Goal: Contribute content: Add original content to the website for others to see

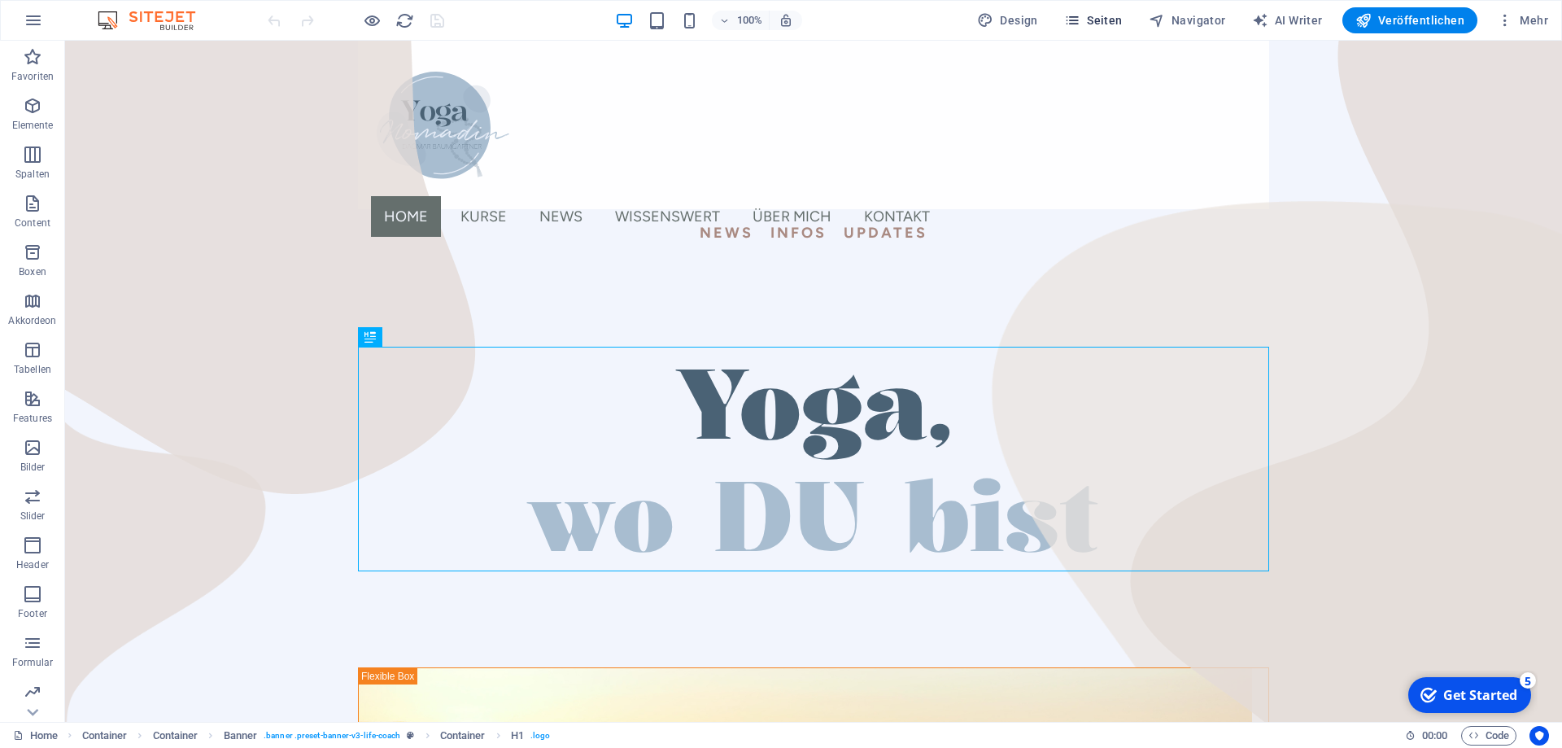
click at [1092, 18] on span "Seiten" at bounding box center [1093, 20] width 59 height 16
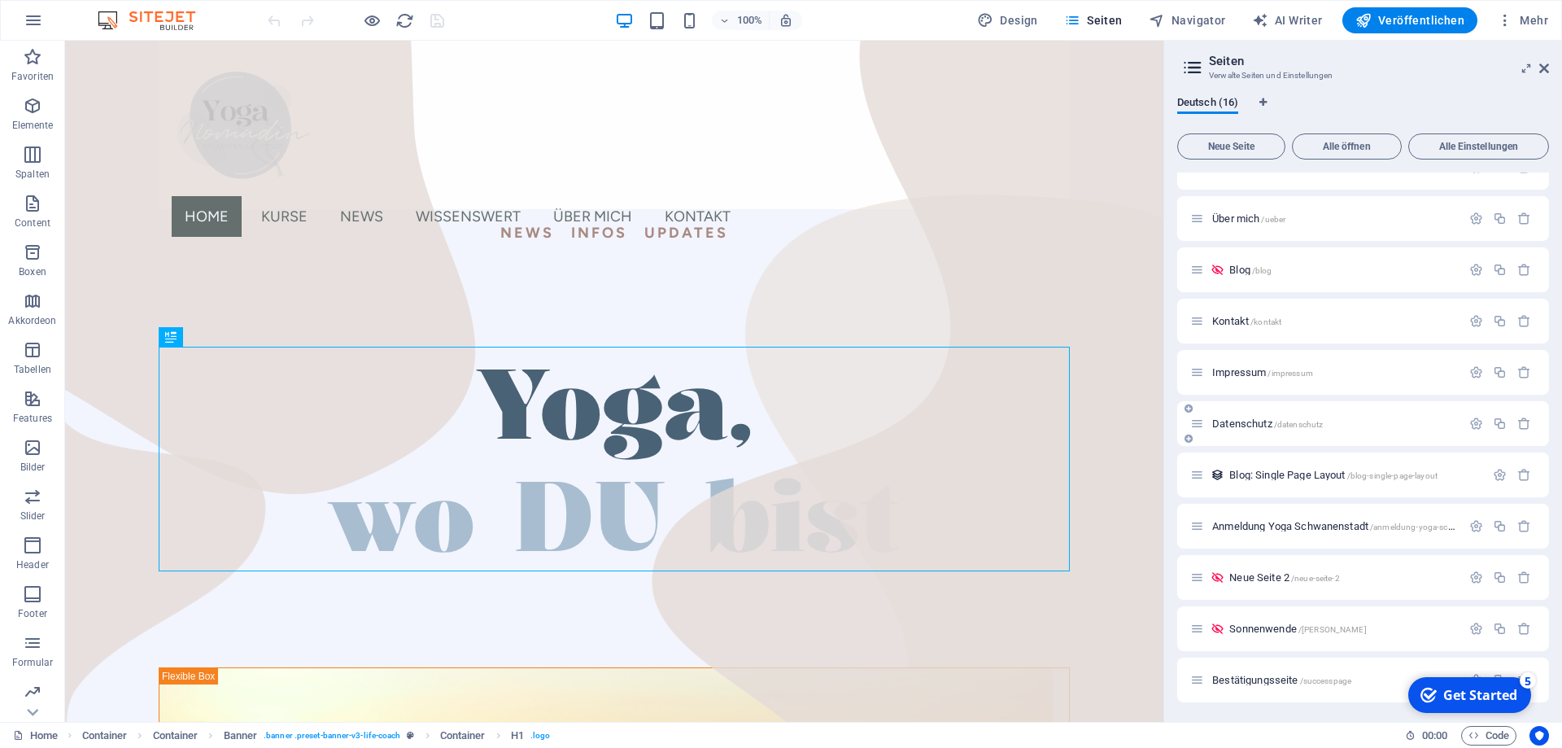
scroll to position [25, 0]
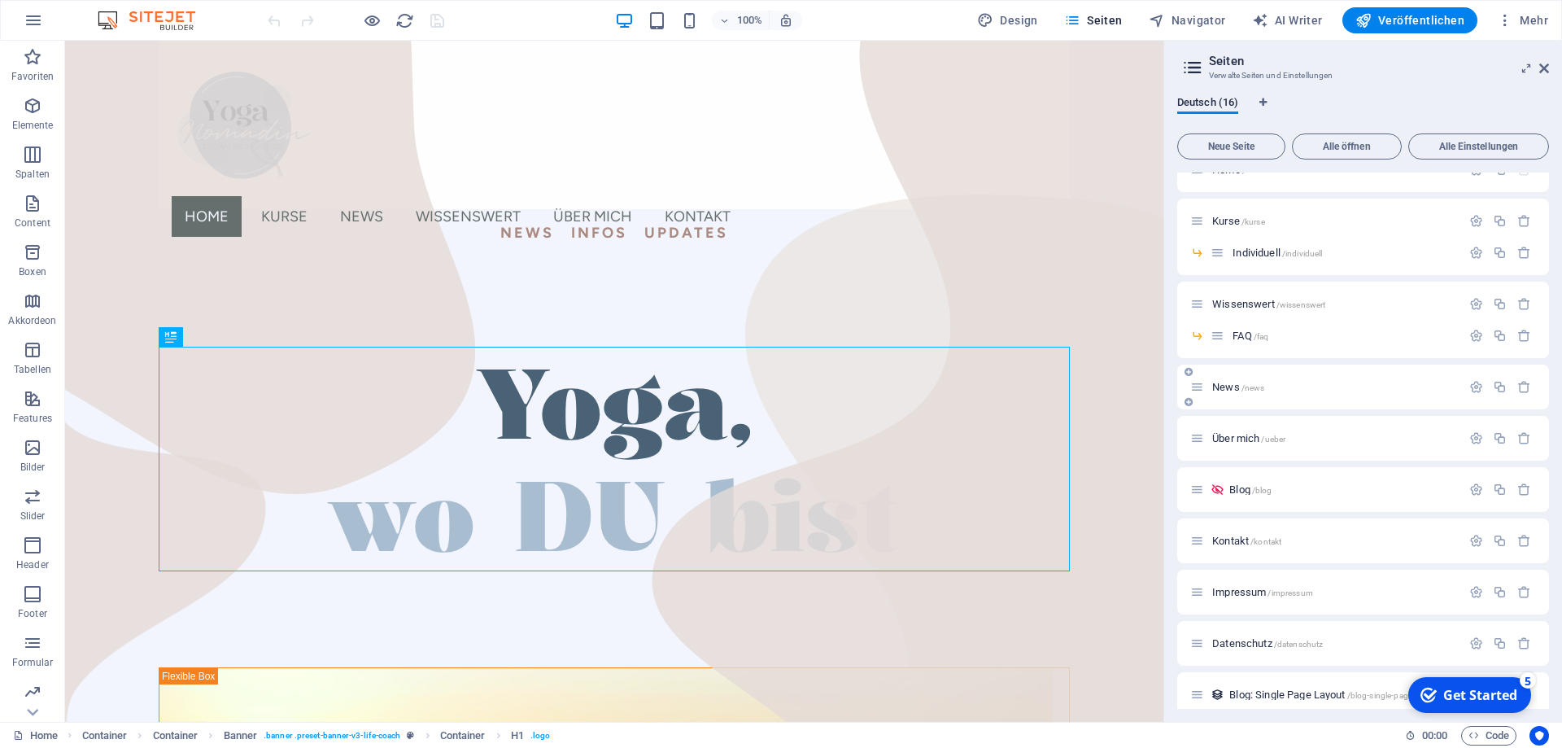
click at [1227, 394] on div "News /news" at bounding box center [1326, 387] width 271 height 19
click at [1226, 384] on span "News /news" at bounding box center [1239, 387] width 52 height 12
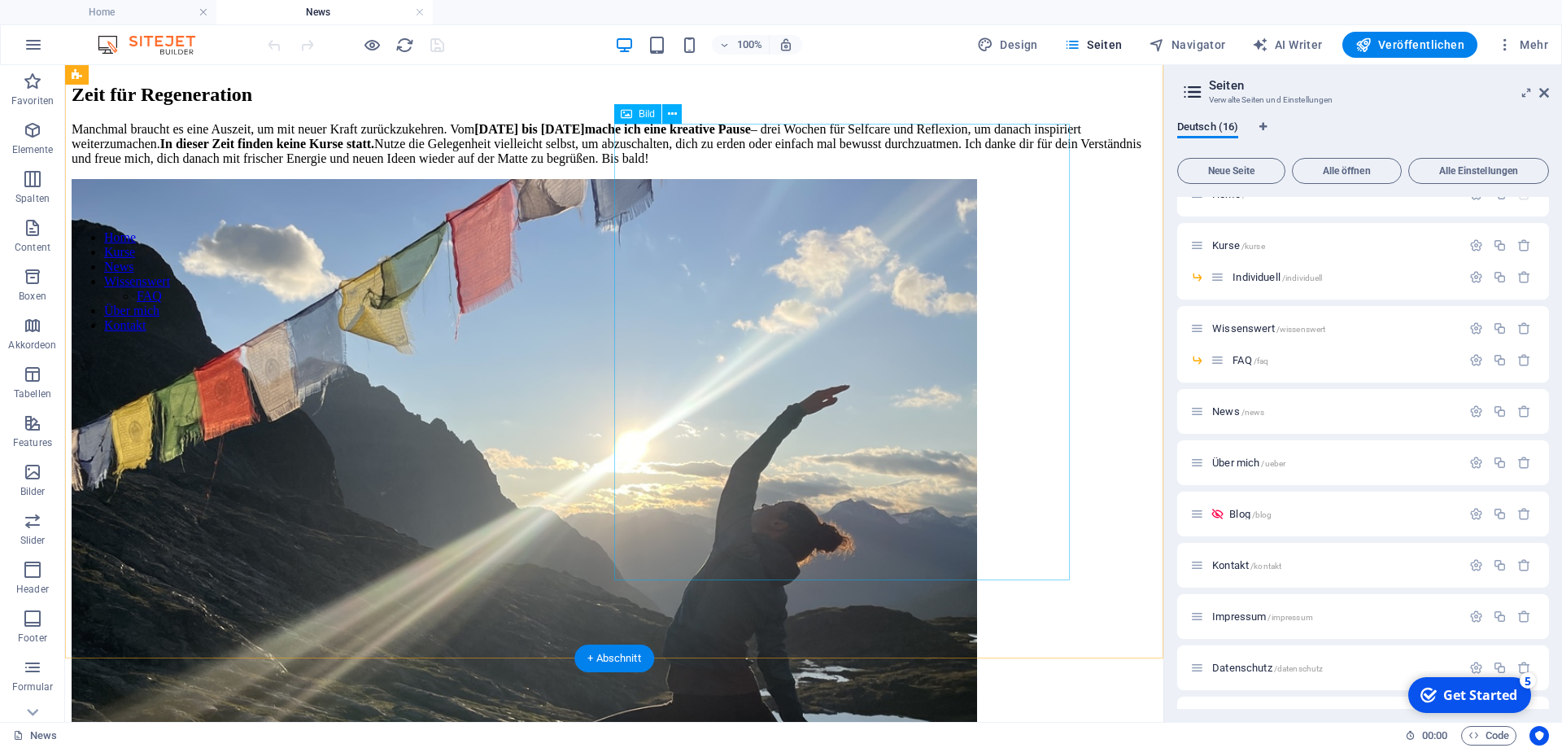
scroll to position [1411, 0]
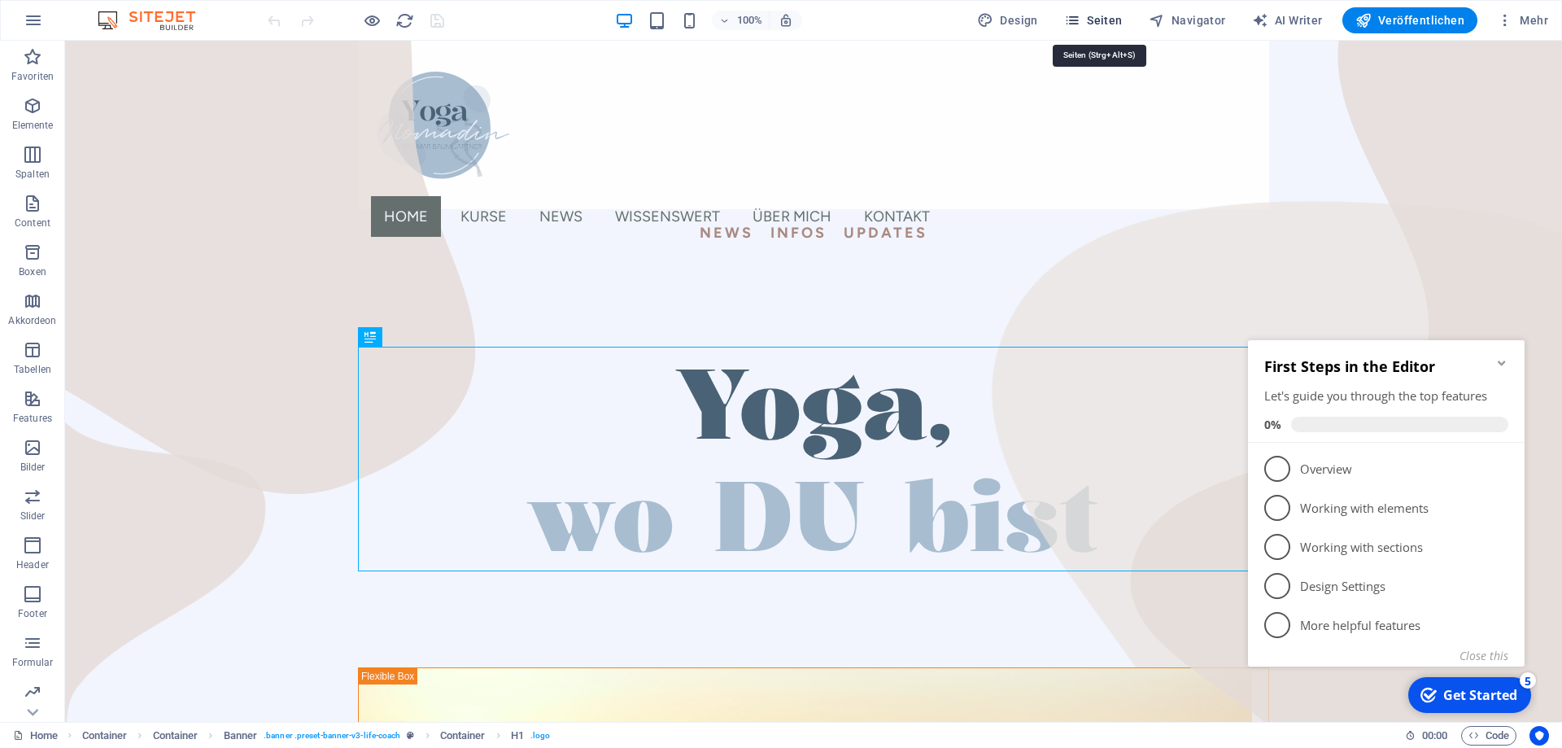
click at [1113, 20] on span "Seiten" at bounding box center [1093, 20] width 59 height 16
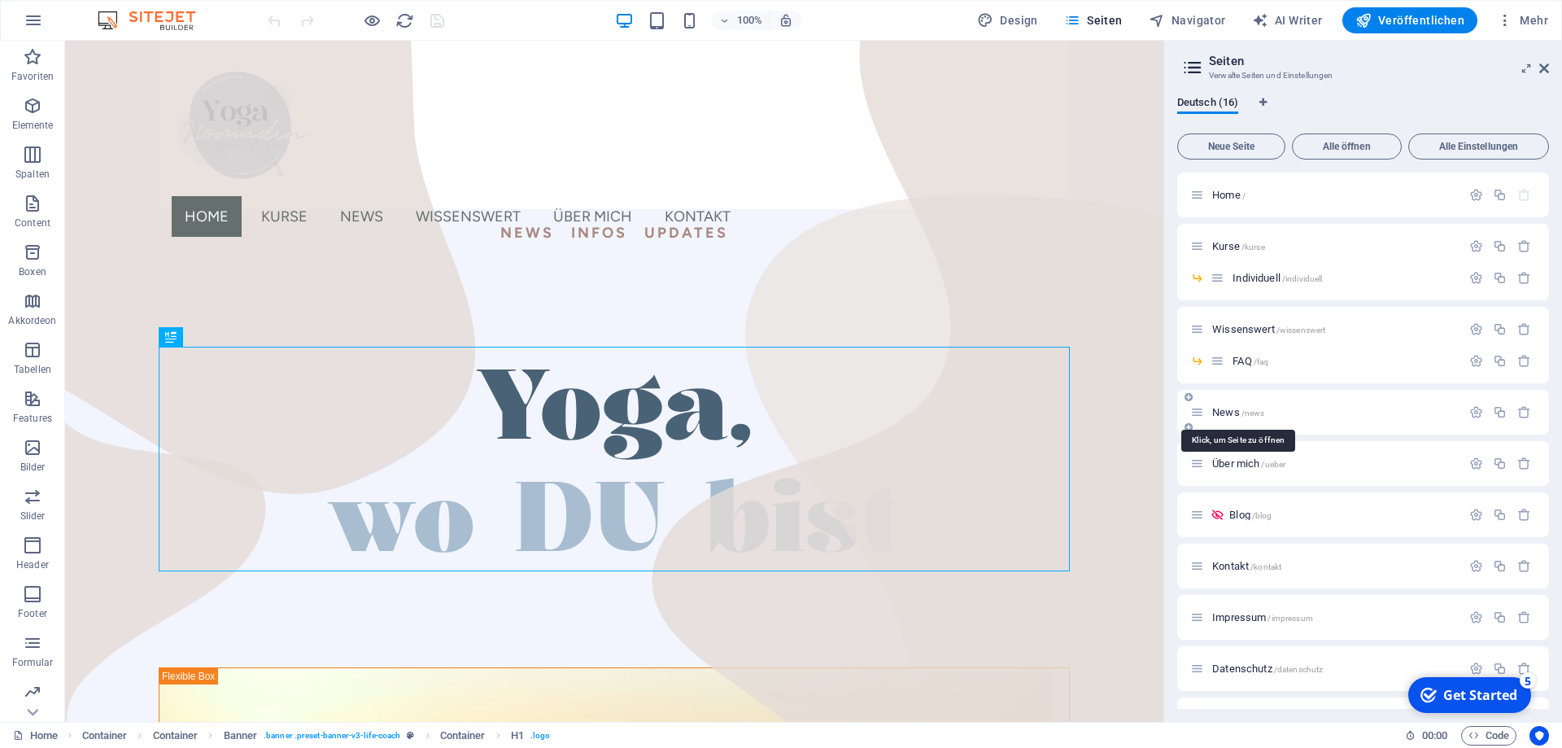
click at [1231, 412] on span "News /news" at bounding box center [1239, 412] width 52 height 12
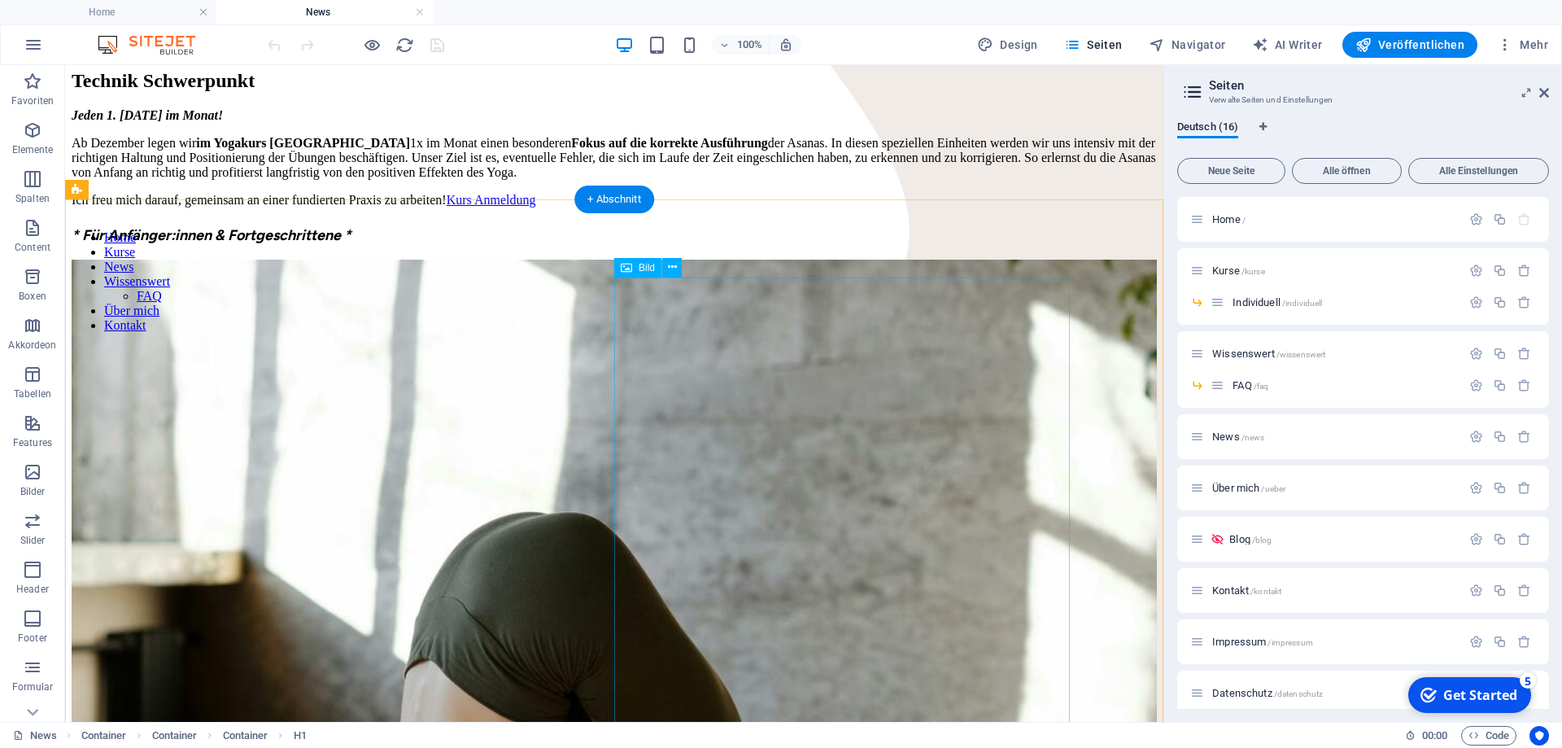
scroll to position [498, 0]
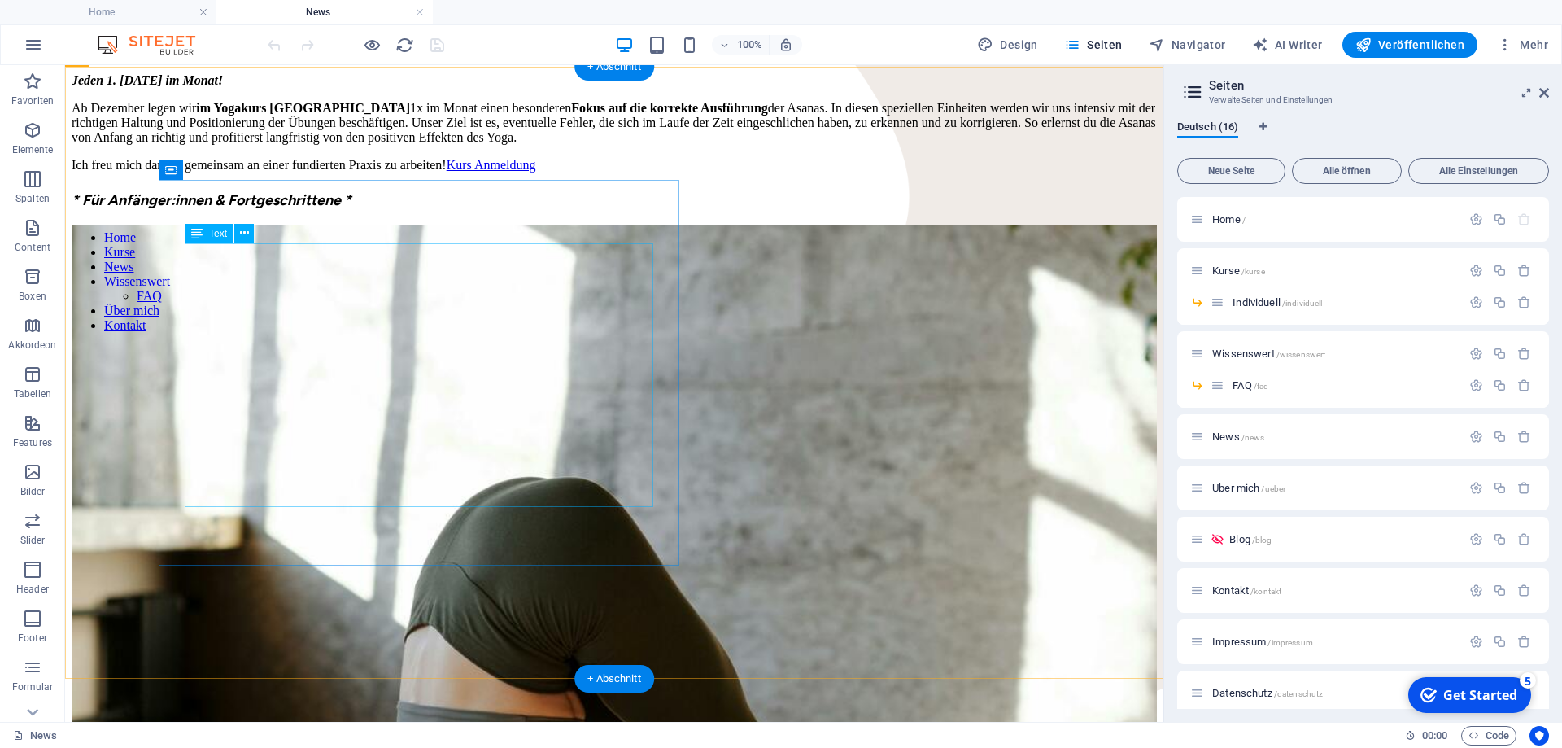
click at [226, 173] on div "Jeden 1. [DATE] im Monat! Ab Dezember legen wir im Yogakurs Schwanenstadt 1x im…" at bounding box center [615, 122] width 1086 height 99
click at [258, 173] on div "Jeden 1. [DATE] im Monat! Ab Dezember legen wir im Yogakurs Schwanenstadt 1x im…" at bounding box center [615, 122] width 1086 height 99
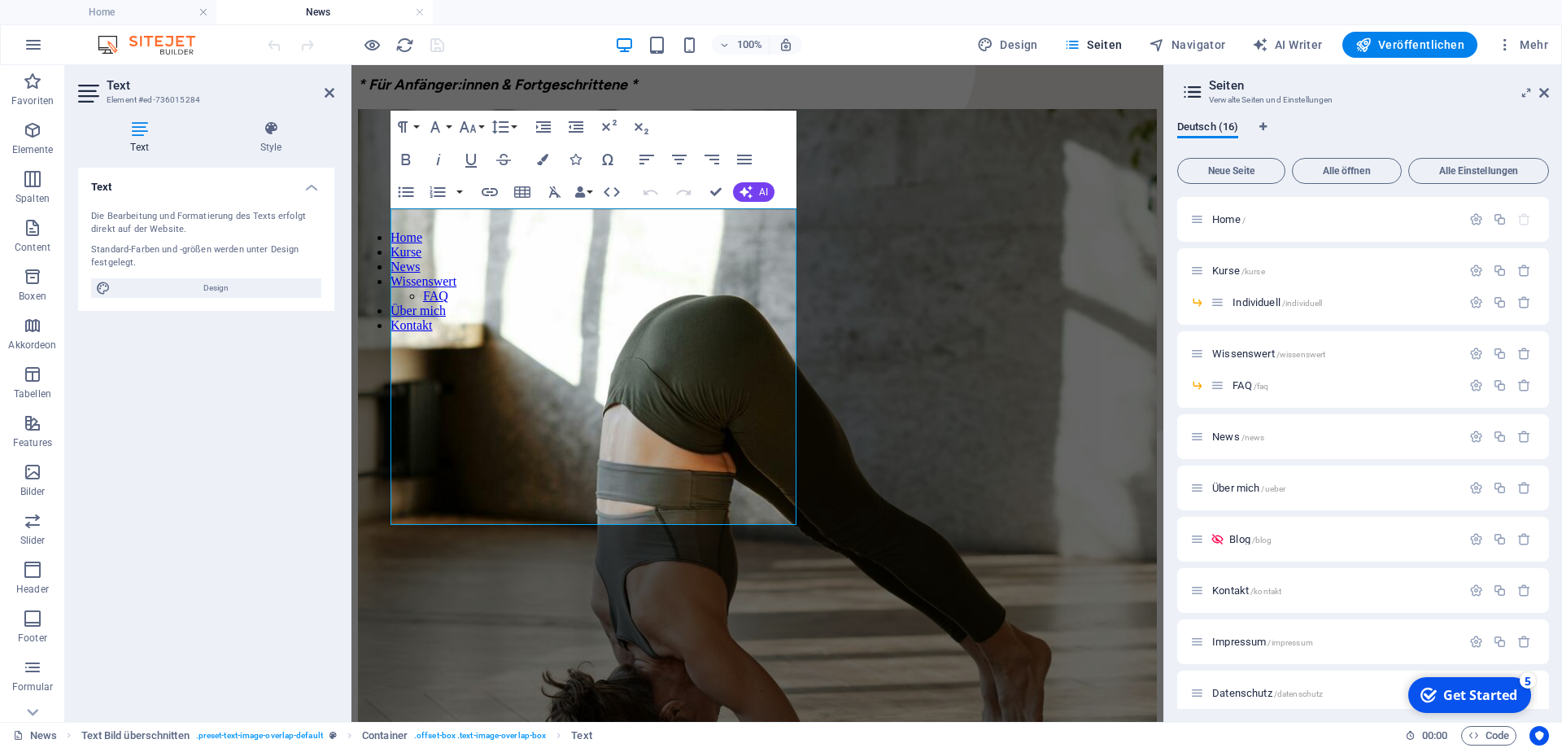
scroll to position [610, 0]
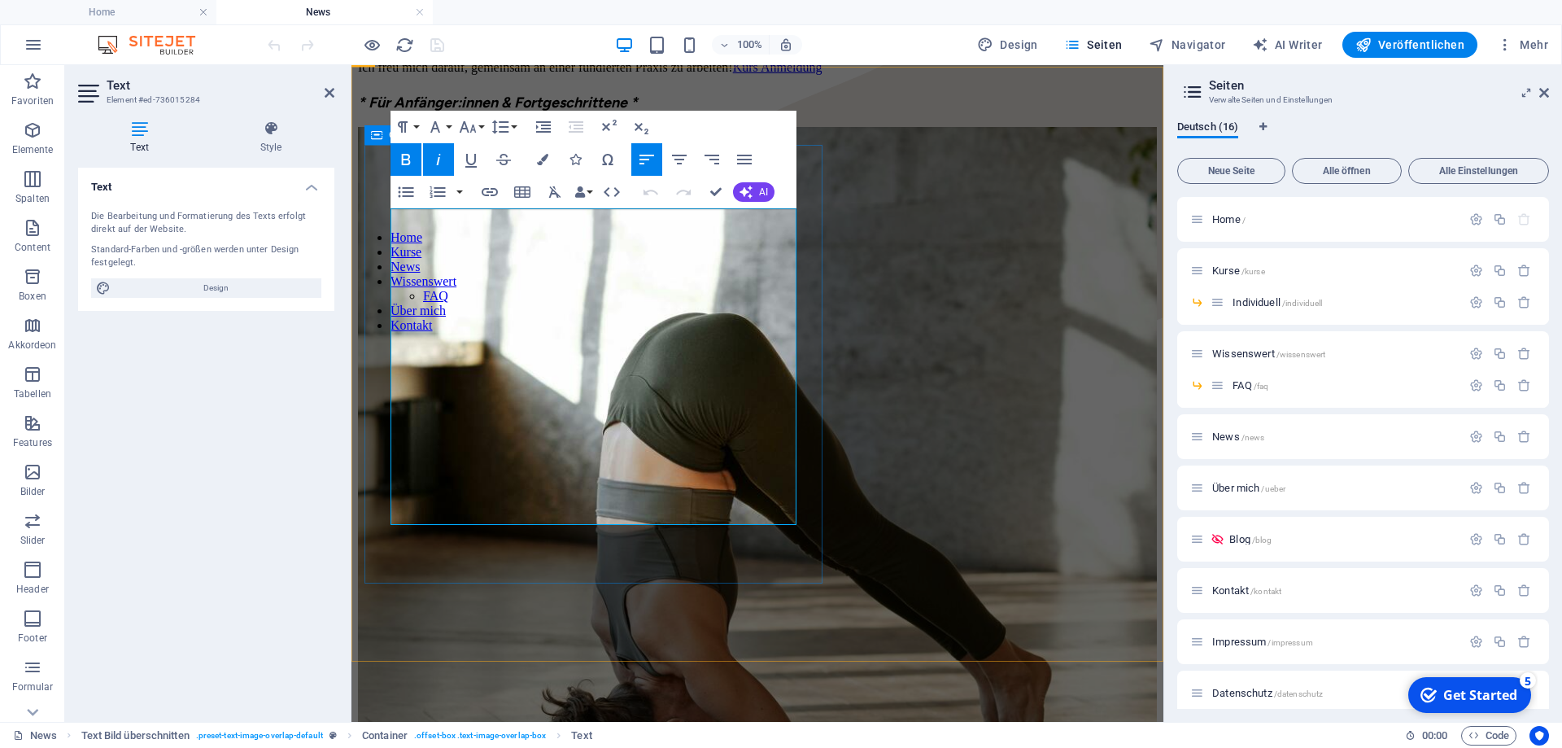
drag, startPoint x: 542, startPoint y: 247, endPoint x: 385, endPoint y: 234, distance: 157.5
click at [385, 111] on div "Technik Schwerpunkt Jeden 1. [DATE] im Monat! Ab Dezember legen wir im Yogakurs…" at bounding box center [757, 17] width 799 height 188
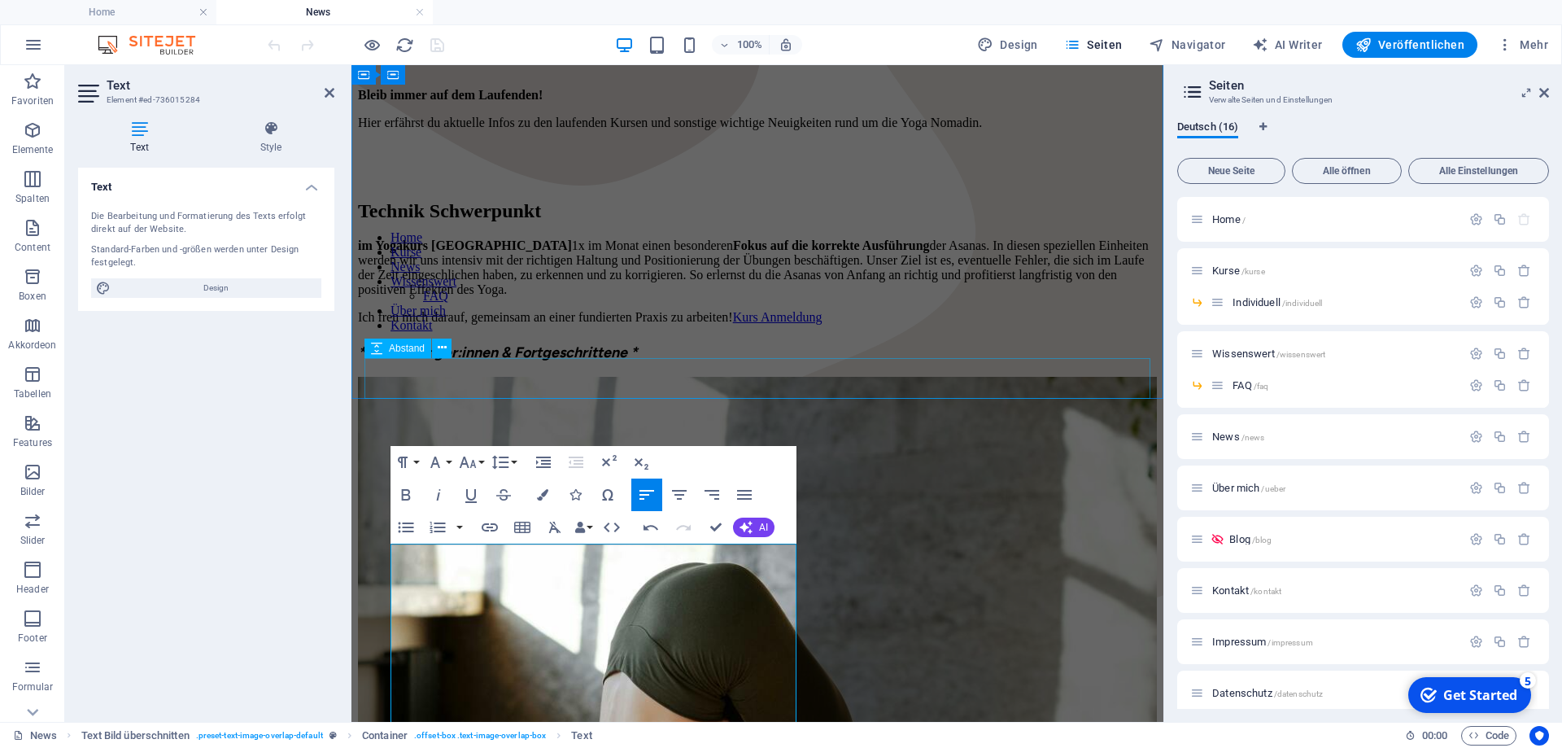
scroll to position [361, 0]
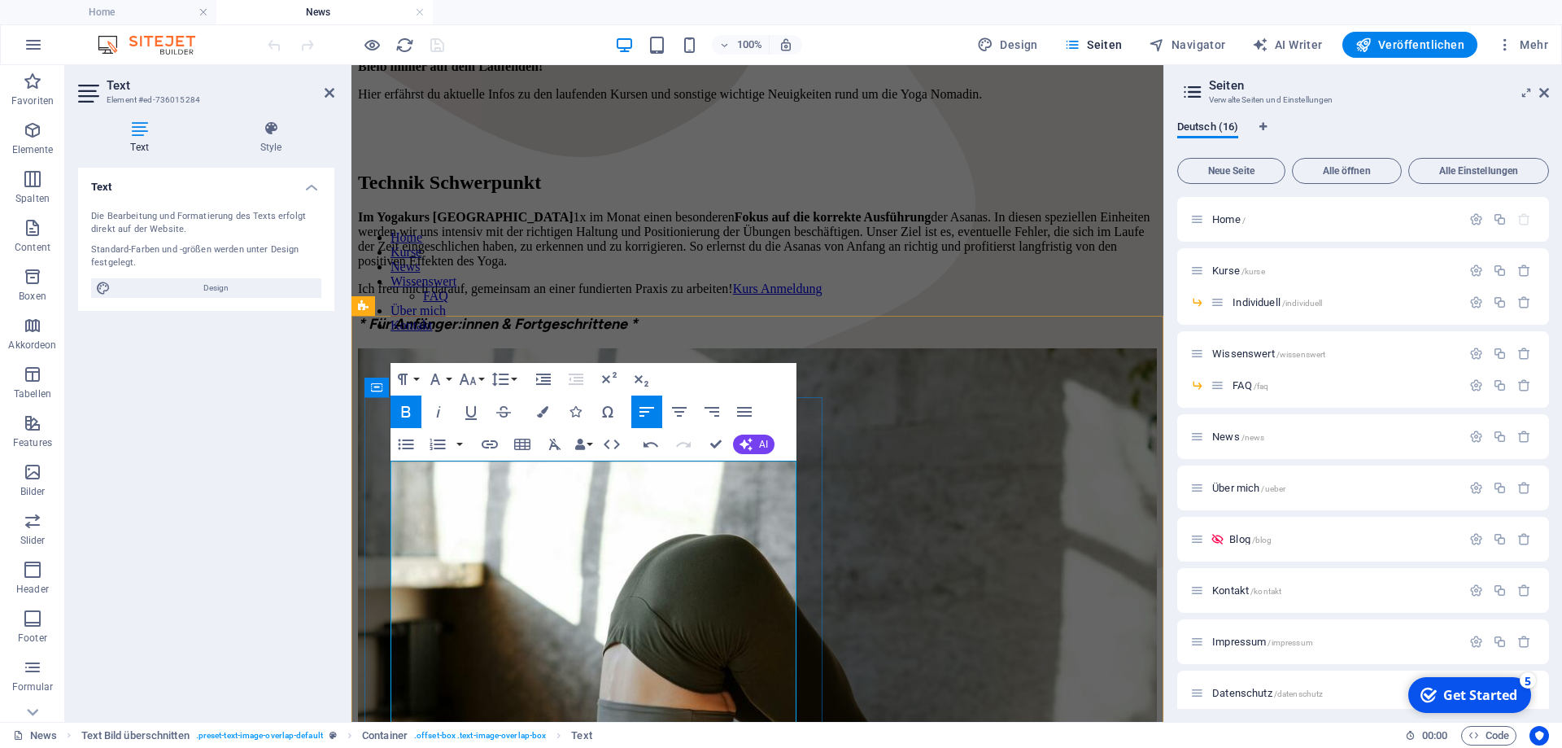
click at [589, 269] on p "Im Yogakurs Schwanenstadt 1x im Monat einen besonderen Fokus auf die korrekte A…" at bounding box center [757, 239] width 799 height 59
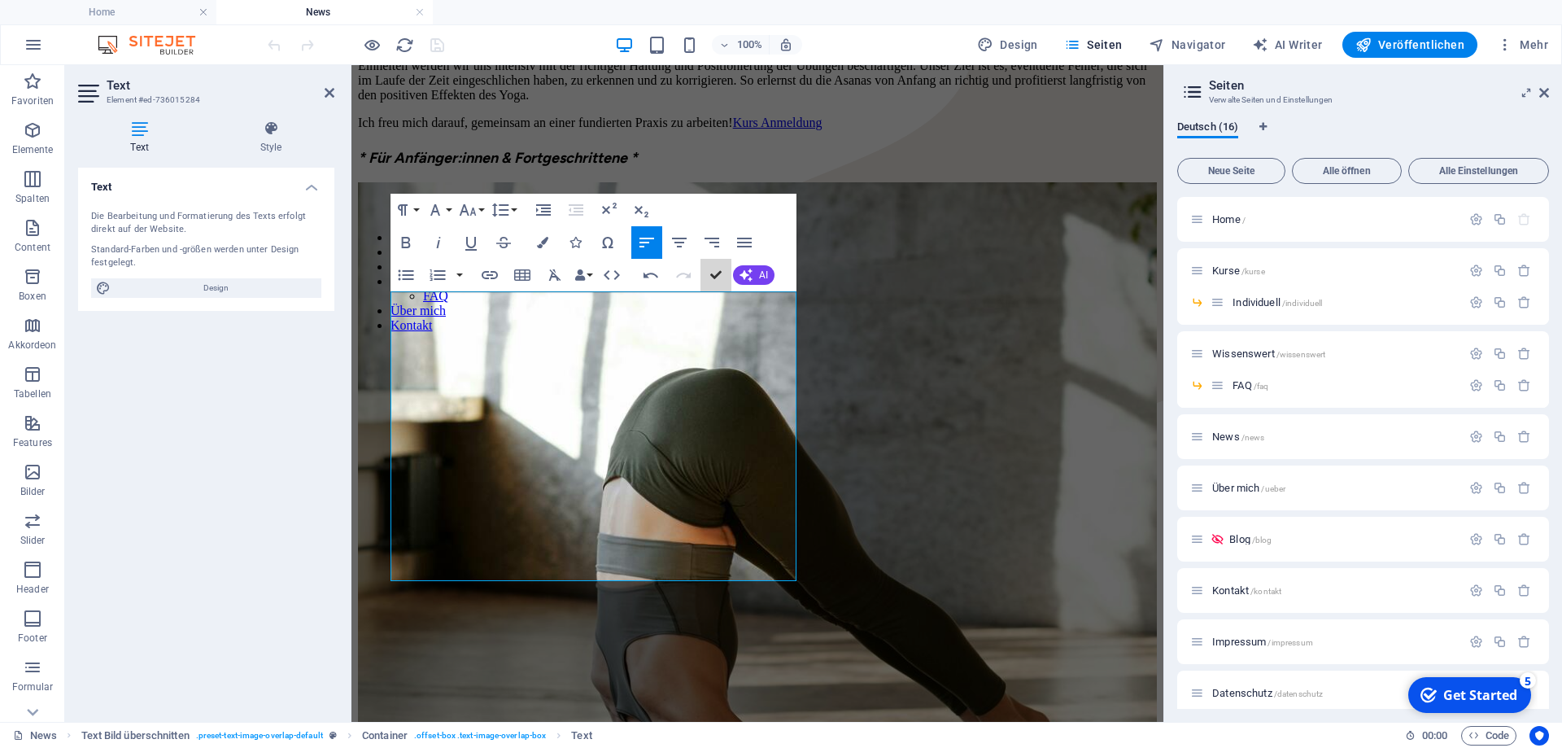
scroll to position [415, 0]
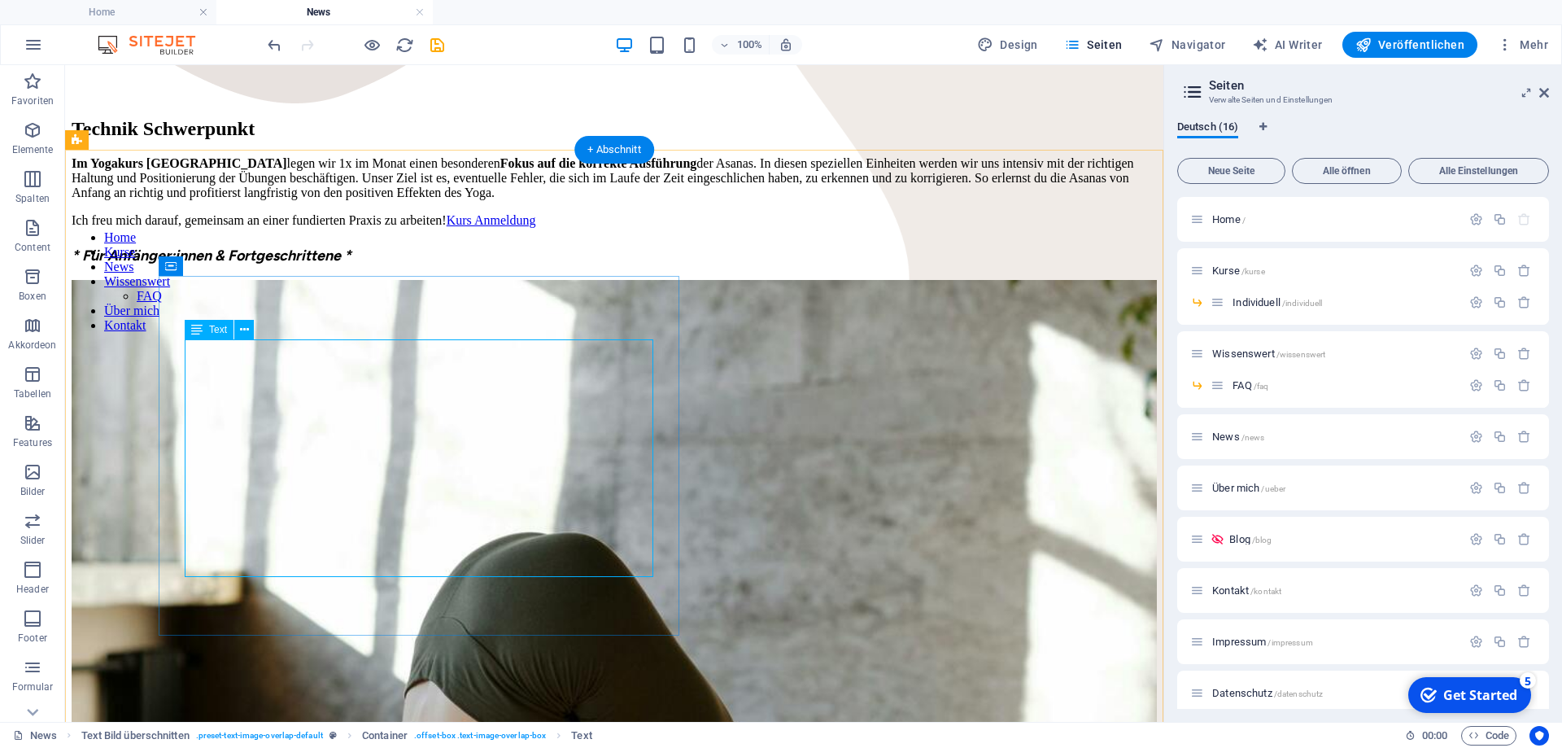
click at [435, 228] on div "Im Yogakurs Schwanenstadt legen wir 1x im Monat einen besonderen Fokus auf die …" at bounding box center [615, 192] width 1086 height 72
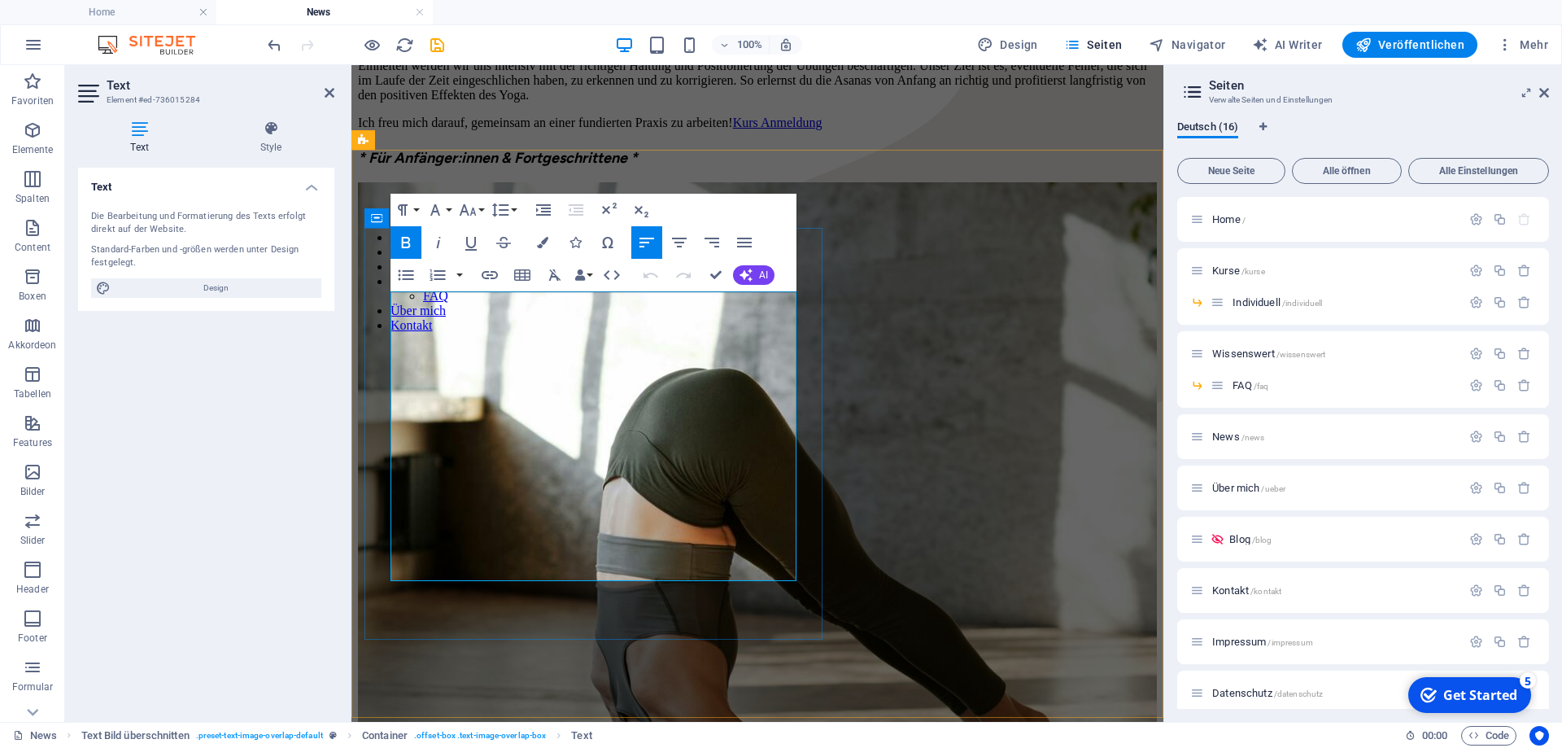
drag, startPoint x: 645, startPoint y: 304, endPoint x: 729, endPoint y: 304, distance: 84.6
click at [729, 103] on p "Im Yogakurs Schwanenstadt legen wir 1x im Monat einen besonderen Fokus auf die …" at bounding box center [757, 73] width 799 height 59
click at [699, 103] on p "Im Yogakurs Schwanenstadt legen wir 1x im Monat einen besonderen Fokus auf die …" at bounding box center [757, 73] width 799 height 59
drag, startPoint x: 647, startPoint y: 304, endPoint x: 726, endPoint y: 305, distance: 79.0
click at [726, 103] on p "Im Yogakurs Schwanenstadt legen wir 1x im Monat einen besonderen Fokus auf die …" at bounding box center [757, 73] width 799 height 59
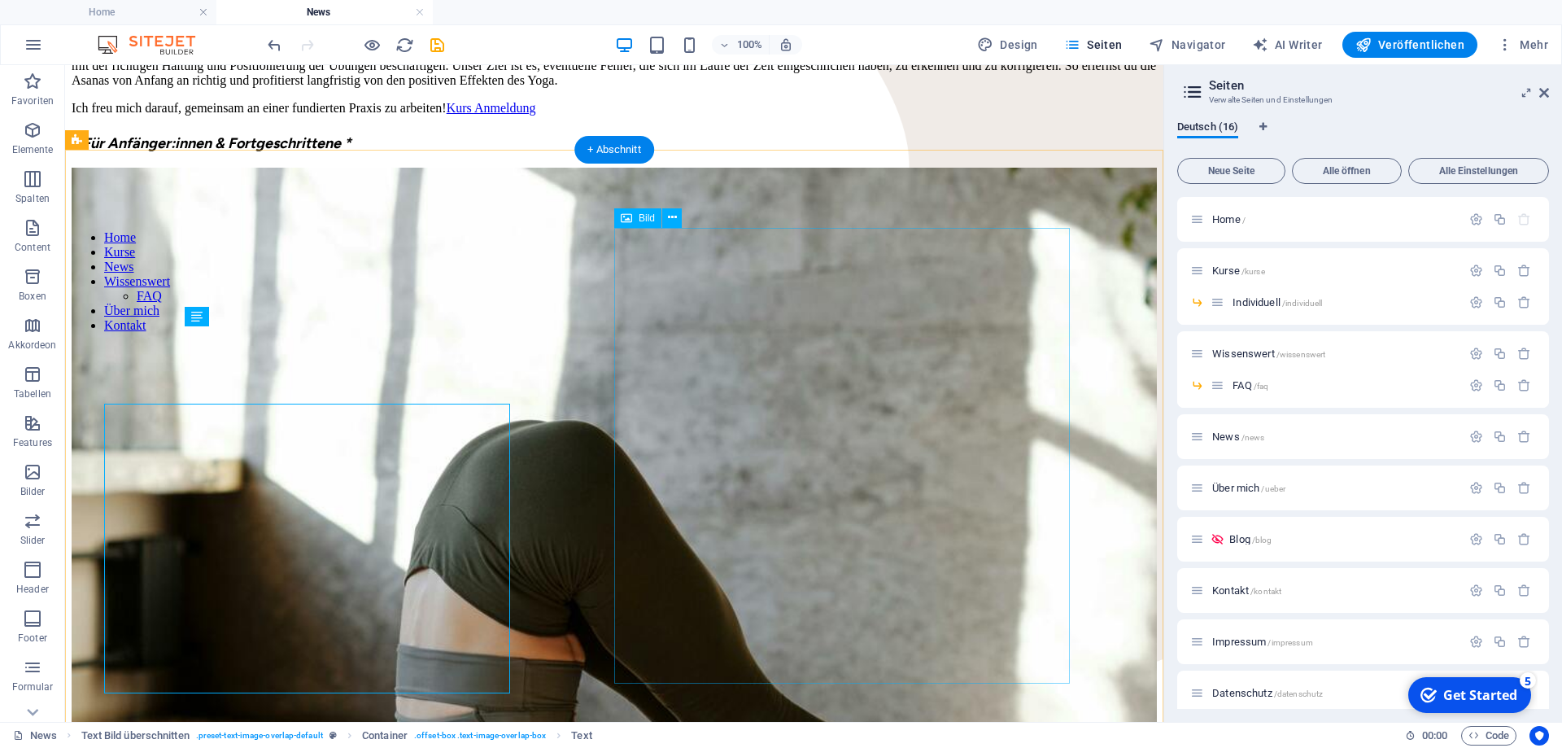
scroll to position [415, 0]
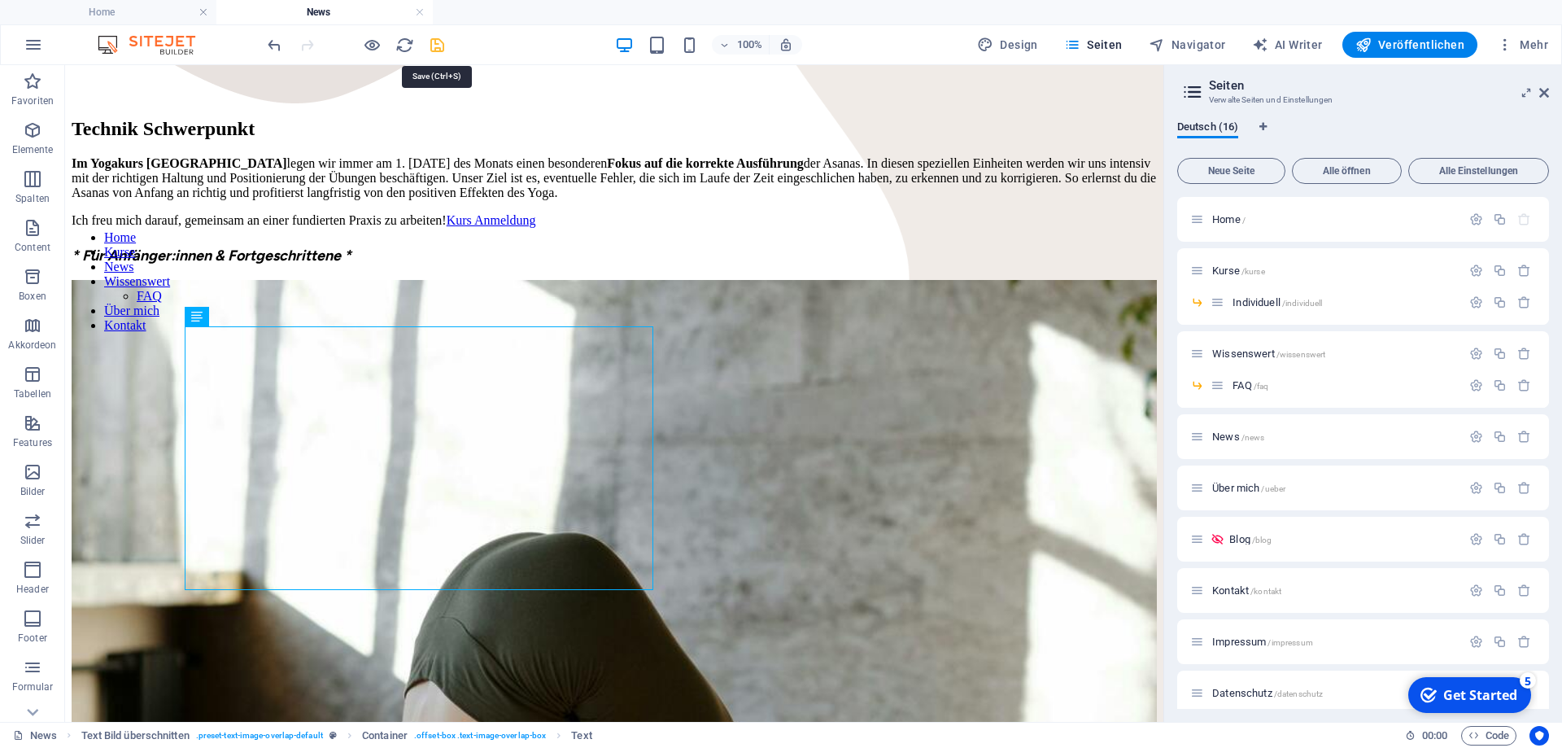
click at [438, 45] on icon "save" at bounding box center [437, 45] width 19 height 19
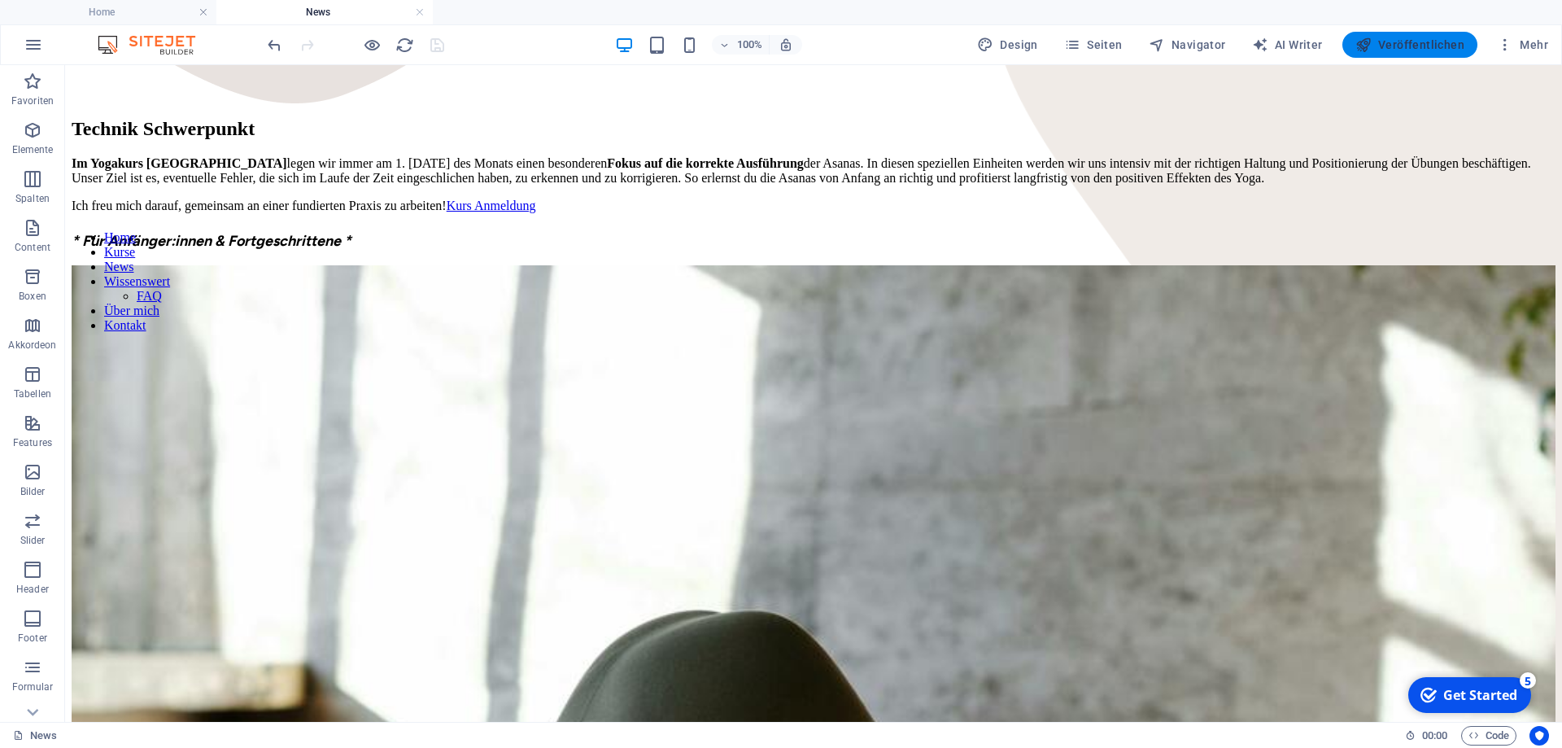
click at [1446, 50] on span "Veröffentlichen" at bounding box center [1410, 45] width 109 height 16
